Goal: Information Seeking & Learning: Learn about a topic

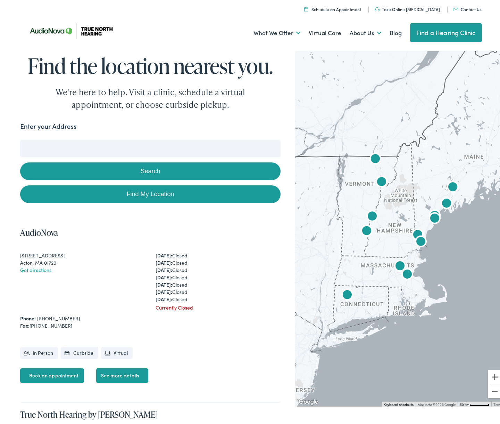
click at [491, 375] on button "Zoom in" at bounding box center [495, 375] width 14 height 14
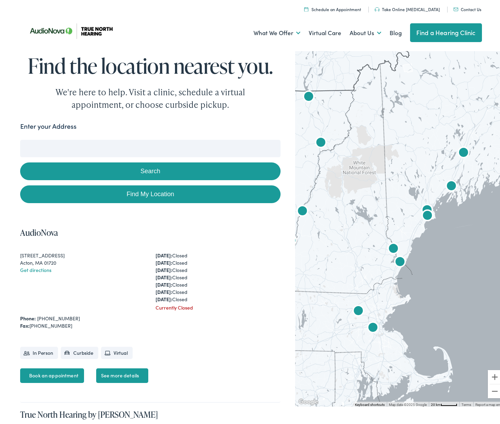
drag, startPoint x: 455, startPoint y: 273, endPoint x: 400, endPoint y: 279, distance: 54.9
click at [400, 279] on div at bounding box center [400, 225] width 210 height 357
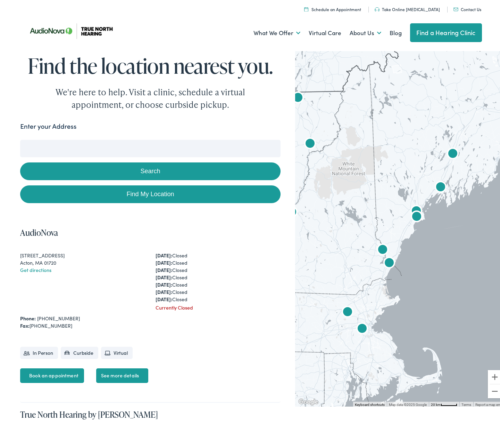
click at [413, 205] on img "AudioNova" at bounding box center [416, 209] width 17 height 17
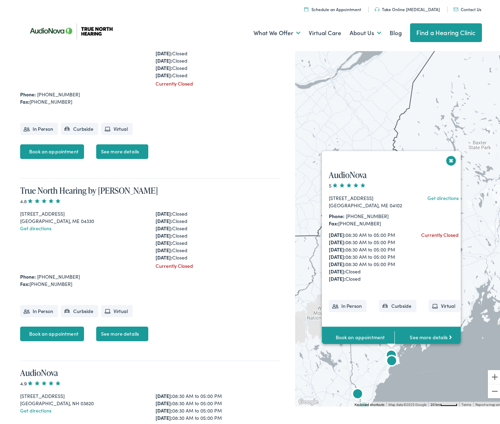
scroll to position [223, 0]
drag, startPoint x: 388, startPoint y: 96, endPoint x: 378, endPoint y: 97, distance: 9.4
click at [387, 168] on h4 "AudioNova" at bounding box center [394, 173] width 145 height 10
click at [448, 152] on button "Close" at bounding box center [452, 158] width 12 height 12
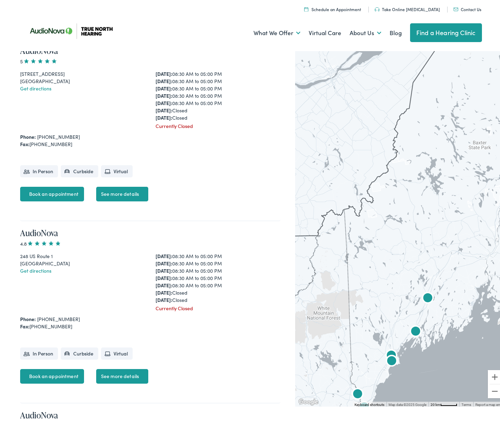
scroll to position [1274, 0]
drag, startPoint x: 115, startPoint y: 273, endPoint x: 138, endPoint y: 274, distance: 23.6
click at [115, 16] on link "See more details" at bounding box center [122, 9] width 52 height 15
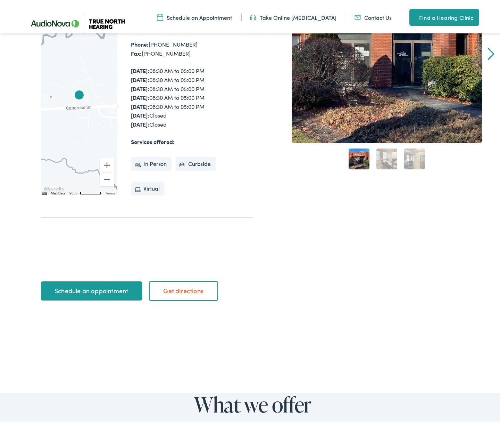
scroll to position [239, 0]
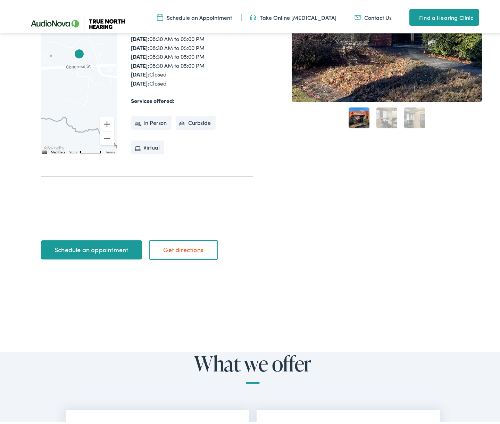
drag, startPoint x: 358, startPoint y: 120, endPoint x: 372, endPoint y: 119, distance: 14.3
click at [358, 120] on link "1" at bounding box center [359, 115] width 21 height 21
click at [383, 118] on link "2" at bounding box center [387, 115] width 21 height 21
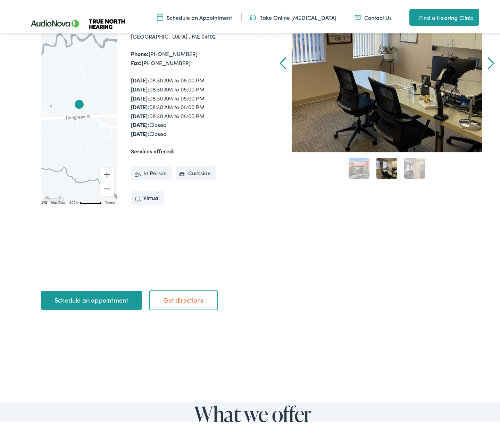
scroll to position [183, 0]
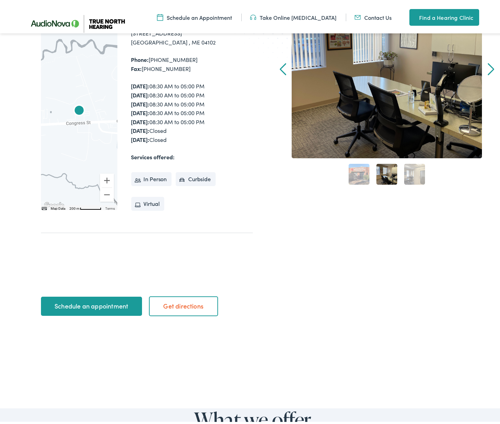
click at [412, 172] on link "3" at bounding box center [415, 172] width 21 height 21
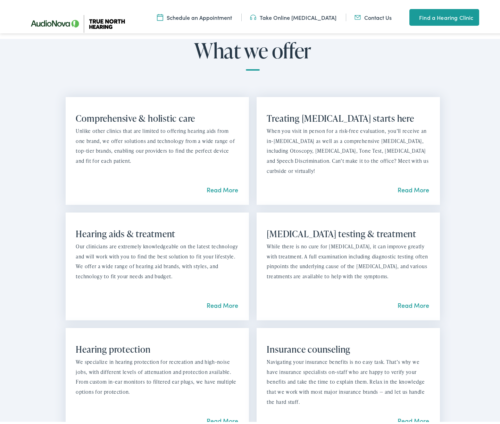
scroll to position [561, 0]
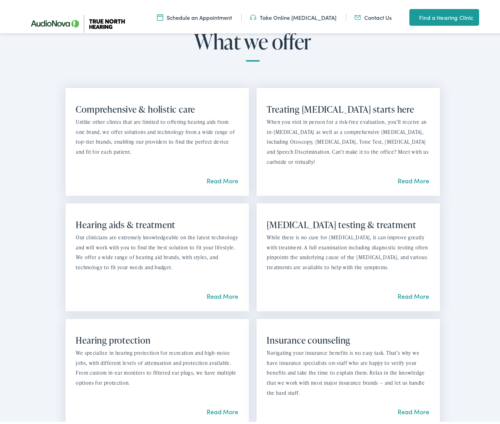
click at [227, 291] on link "Read More" at bounding box center [223, 293] width 32 height 9
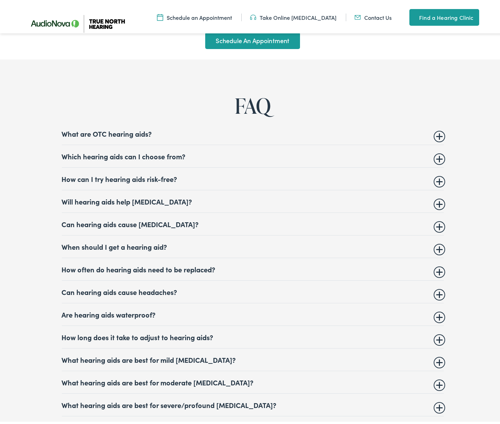
scroll to position [2568, 0]
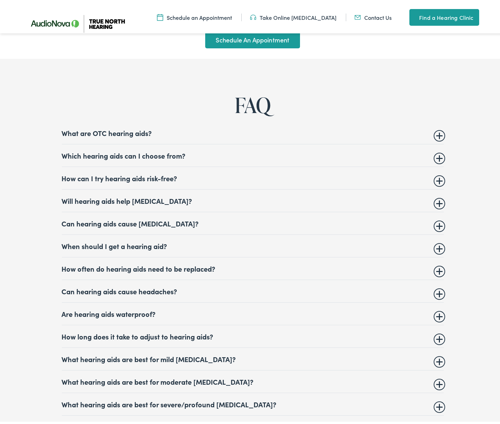
click at [437, 157] on summary "Which hearing aids can I choose from?" at bounding box center [253, 153] width 382 height 8
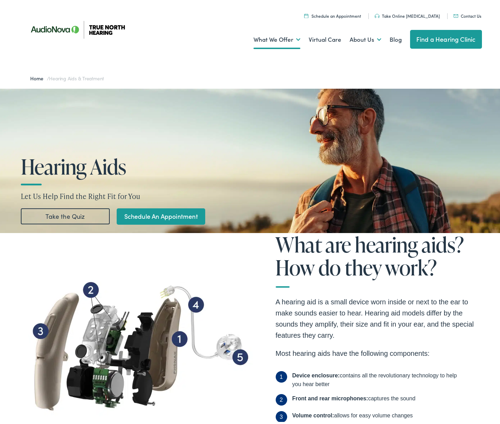
scroll to position [0, 0]
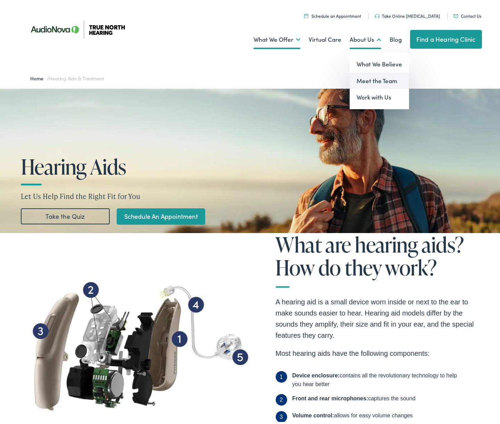
click at [366, 77] on link "Meet the Team" at bounding box center [379, 79] width 59 height 17
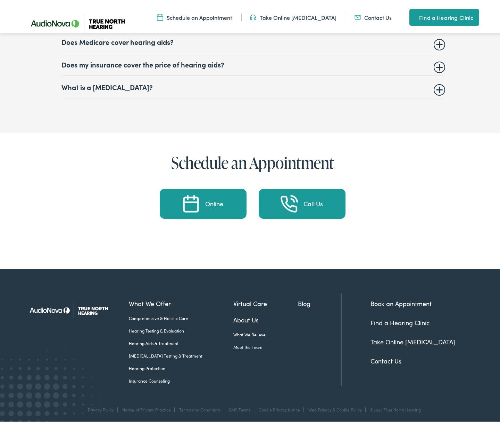
scroll to position [3103, 0]
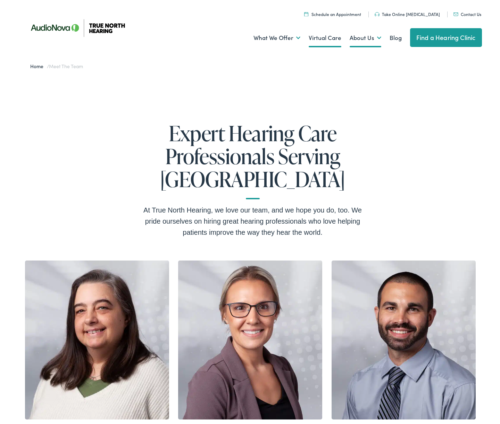
scroll to position [4, 0]
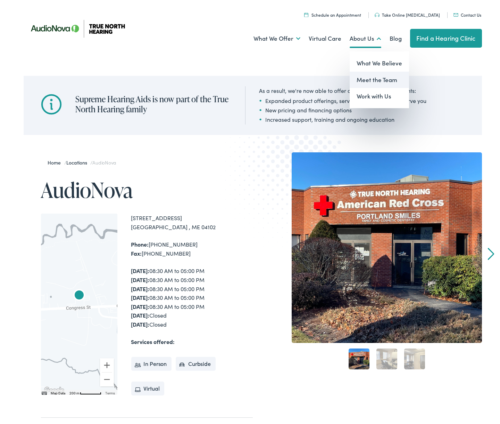
scroll to position [3, 0]
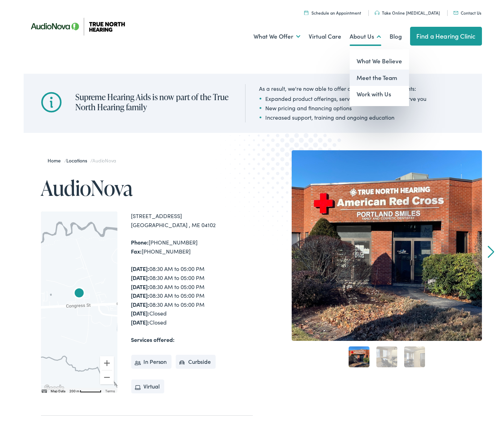
click at [366, 75] on link "Meet the Team" at bounding box center [379, 75] width 59 height 17
